Goal: Task Accomplishment & Management: Manage account settings

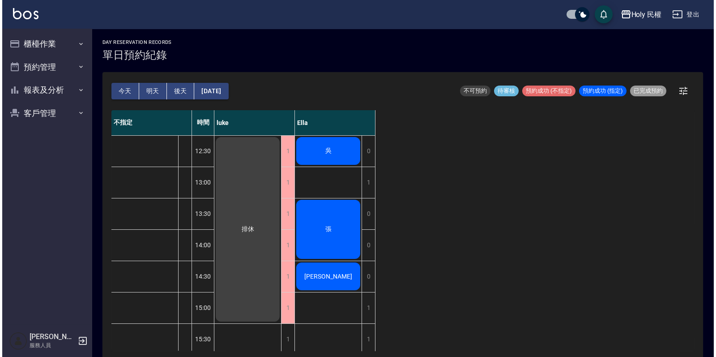
scroll to position [55, 0]
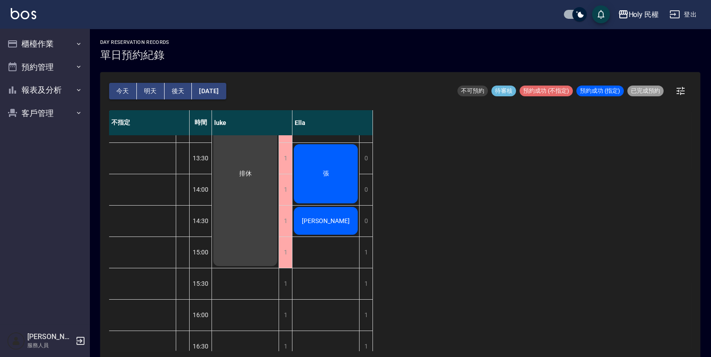
click at [343, 171] on div "張" at bounding box center [326, 174] width 67 height 62
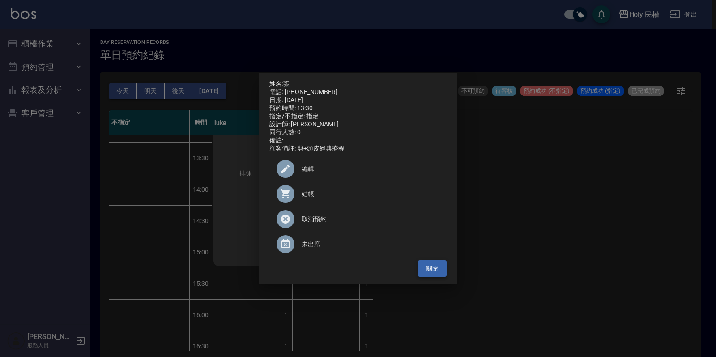
click at [441, 273] on button "關閉" at bounding box center [432, 268] width 29 height 17
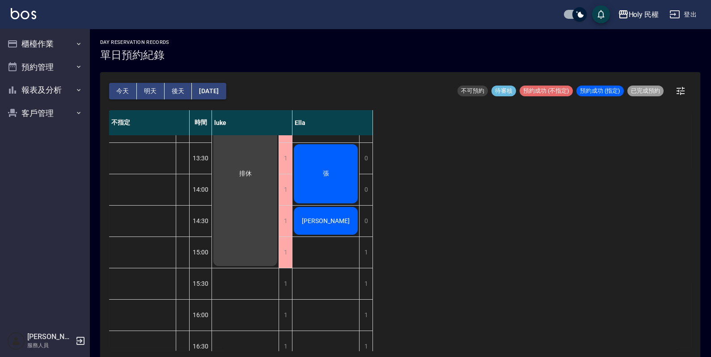
click at [311, 170] on div "張" at bounding box center [326, 174] width 67 height 62
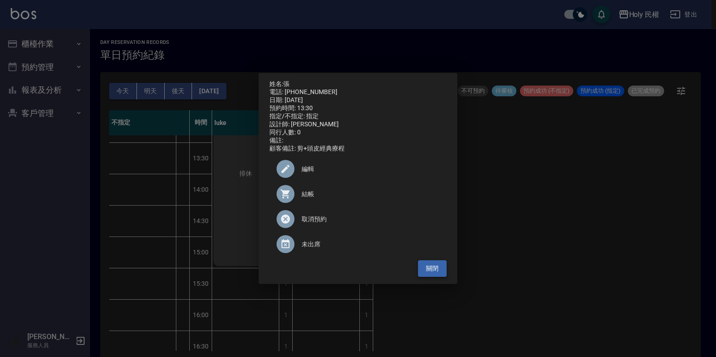
click at [435, 273] on button "關閉" at bounding box center [432, 268] width 29 height 17
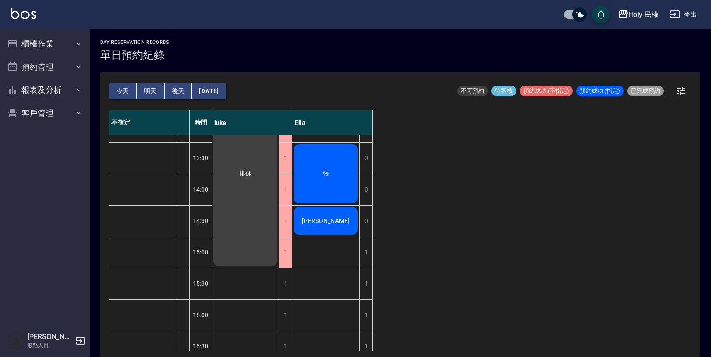
click at [340, 178] on div "張" at bounding box center [326, 174] width 67 height 62
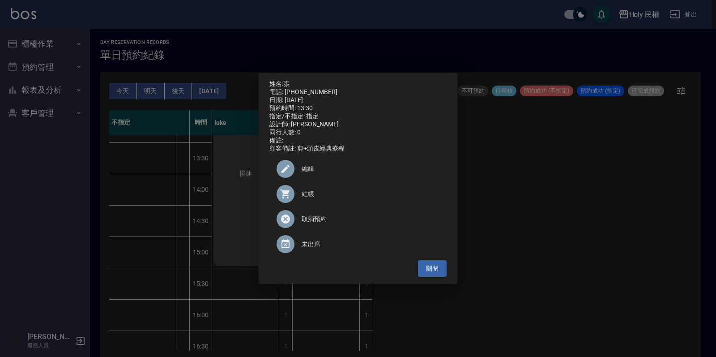
click at [327, 174] on span "編輯" at bounding box center [371, 168] width 138 height 9
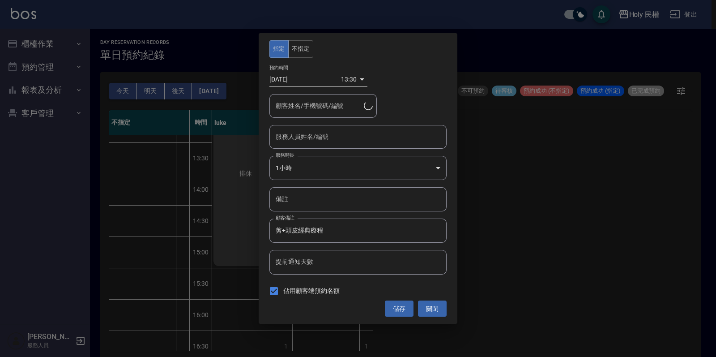
type input "Ella(無代號)"
type input "張/0905631440/"
click at [351, 81] on body "Holy 民權 登出 櫃檯作業 打帳單 帳單列表 營業儀表板 現場電腦打卡 預約管理 預約管理 單日預約紀錄 單週預約紀錄 報表及分析 報表目錄 店家日報表 …" at bounding box center [358, 179] width 716 height 359
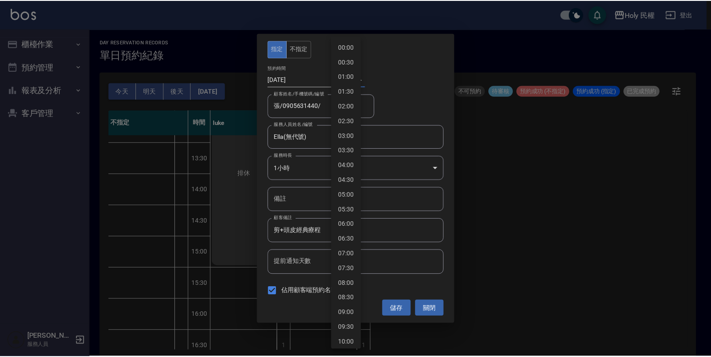
scroll to position [252, 0]
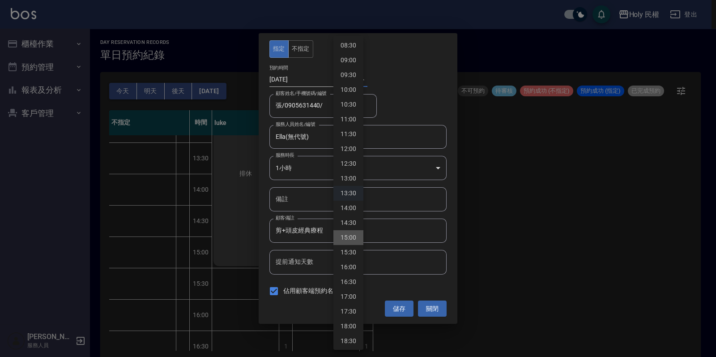
click at [345, 238] on li "15:00" at bounding box center [348, 237] width 30 height 15
type input "1759993200000"
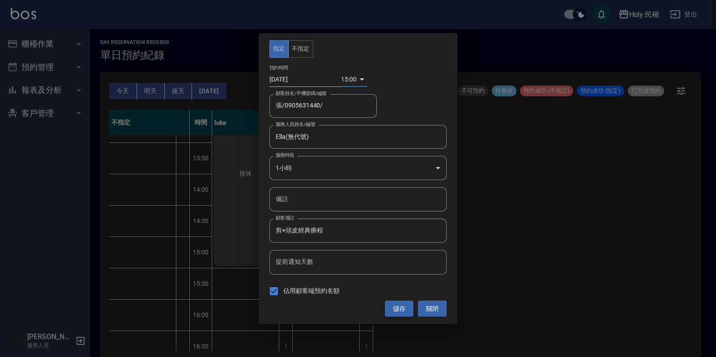
click at [396, 306] on button "儲存" at bounding box center [399, 308] width 29 height 17
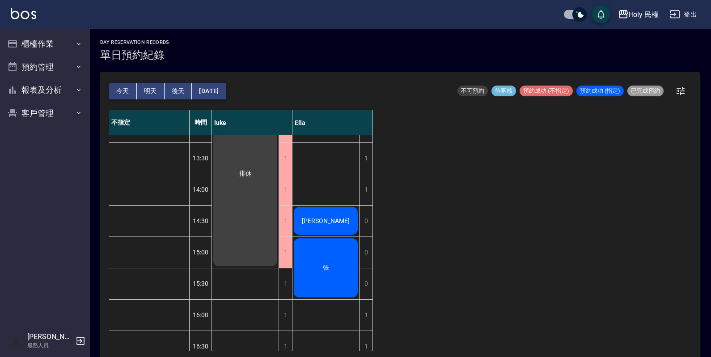
scroll to position [0, 0]
